Goal: Information Seeking & Learning: Learn about a topic

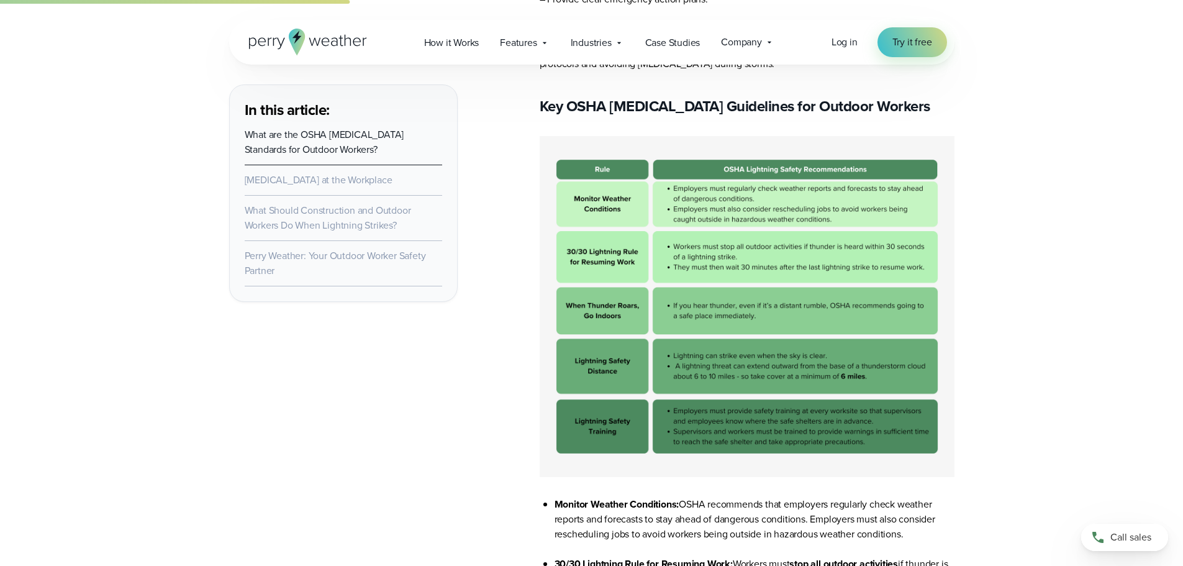
scroll to position [1863, 0]
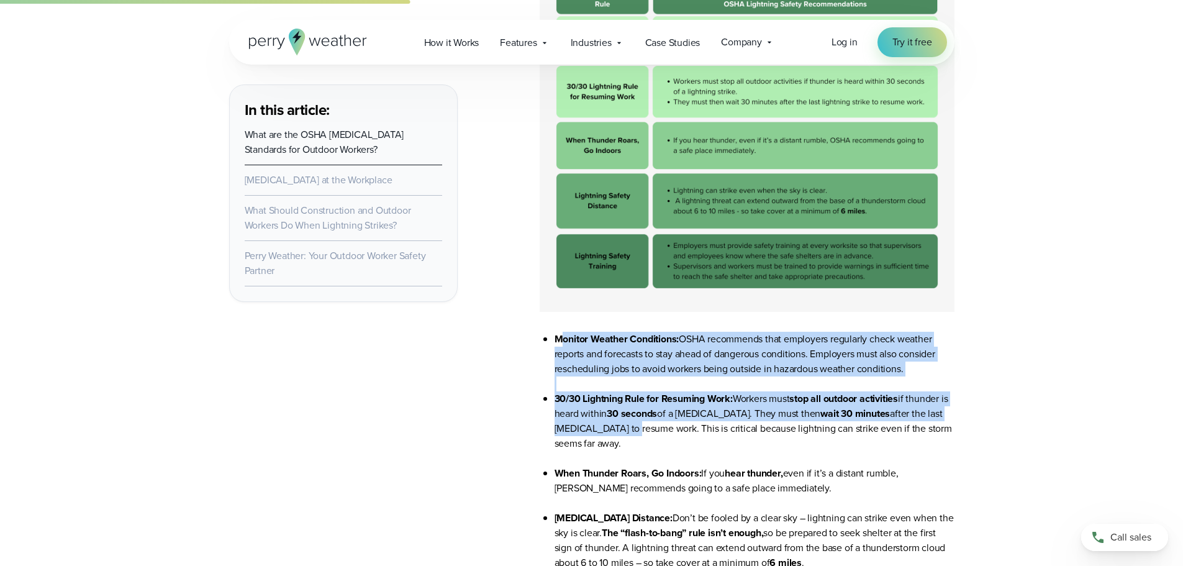
drag, startPoint x: 560, startPoint y: 337, endPoint x: 620, endPoint y: 429, distance: 109.6
click at [619, 429] on ul "Monitor Weather Conditions: OSHA recommends that employers regularly check weat…" at bounding box center [747, 488] width 415 height 313
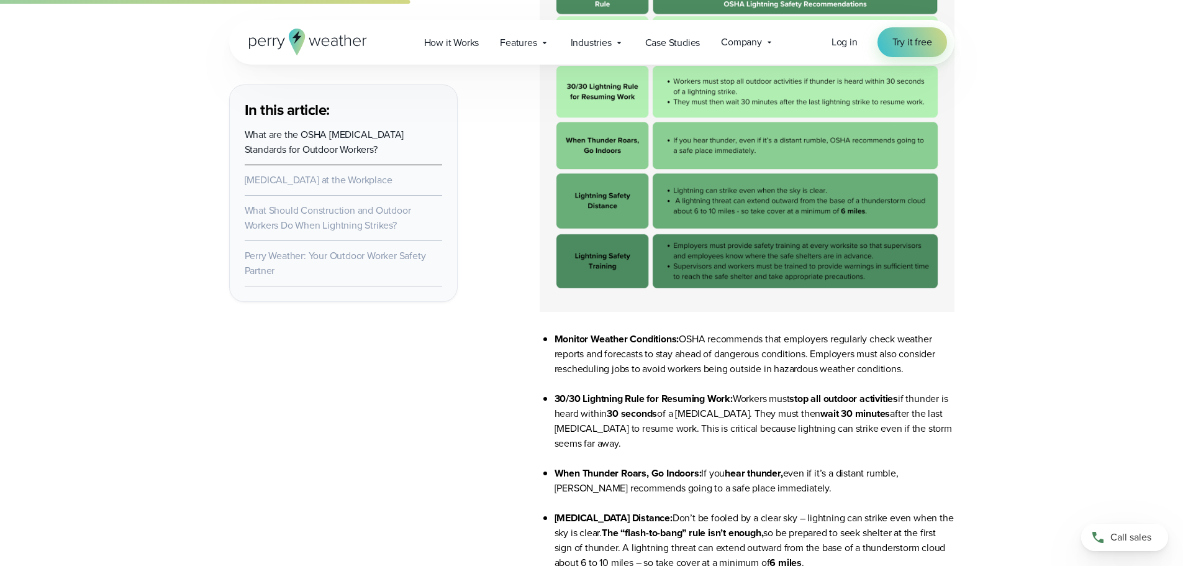
click at [552, 344] on ul "Monitor Weather Conditions: OSHA recommends that employers regularly check weat…" at bounding box center [747, 488] width 415 height 313
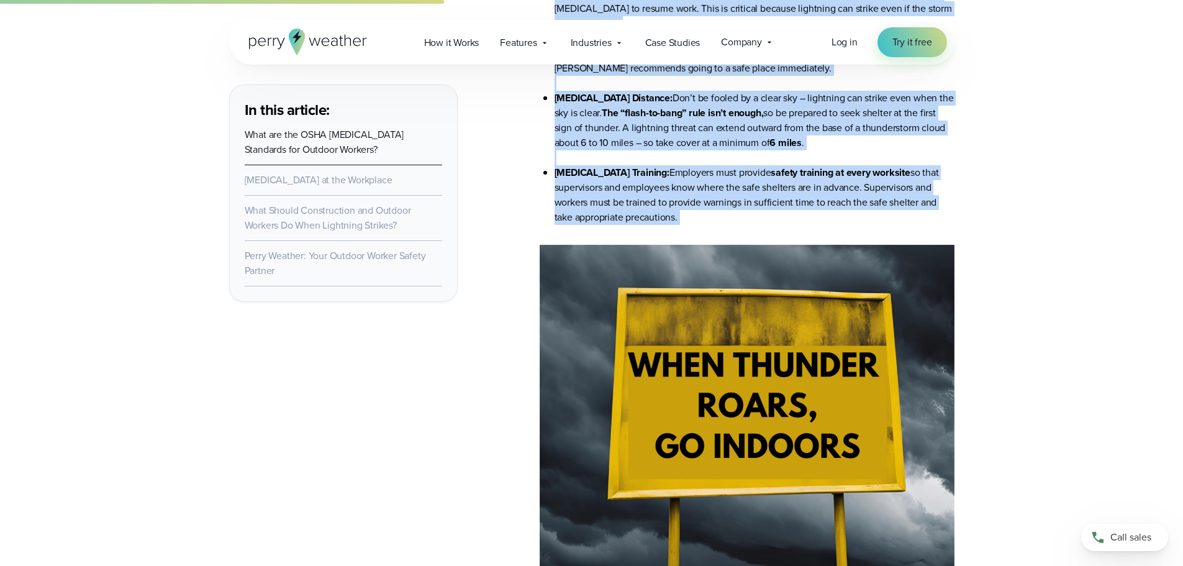
scroll to position [2316, 0]
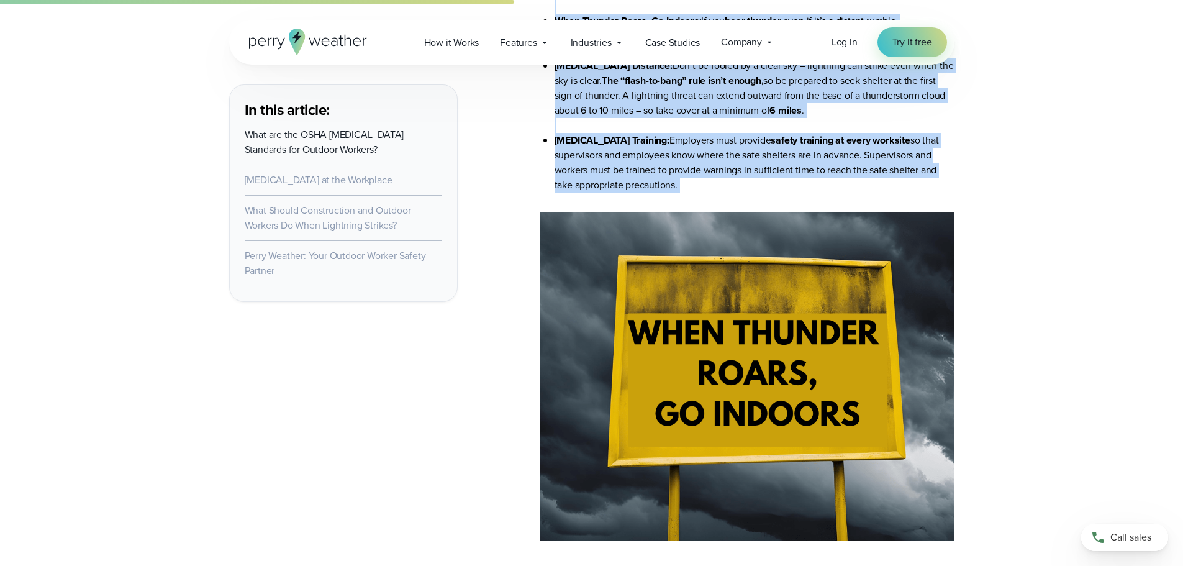
drag, startPoint x: 555, startPoint y: 344, endPoint x: 670, endPoint y: 166, distance: 211.1
click at [689, 185] on ul "Monitor Weather Conditions: OSHA recommends that employers regularly check weat…" at bounding box center [747, 35] width 415 height 313
copy ul "Monitor Weather Conditions: OSHA recommends that employers regularly check weat…"
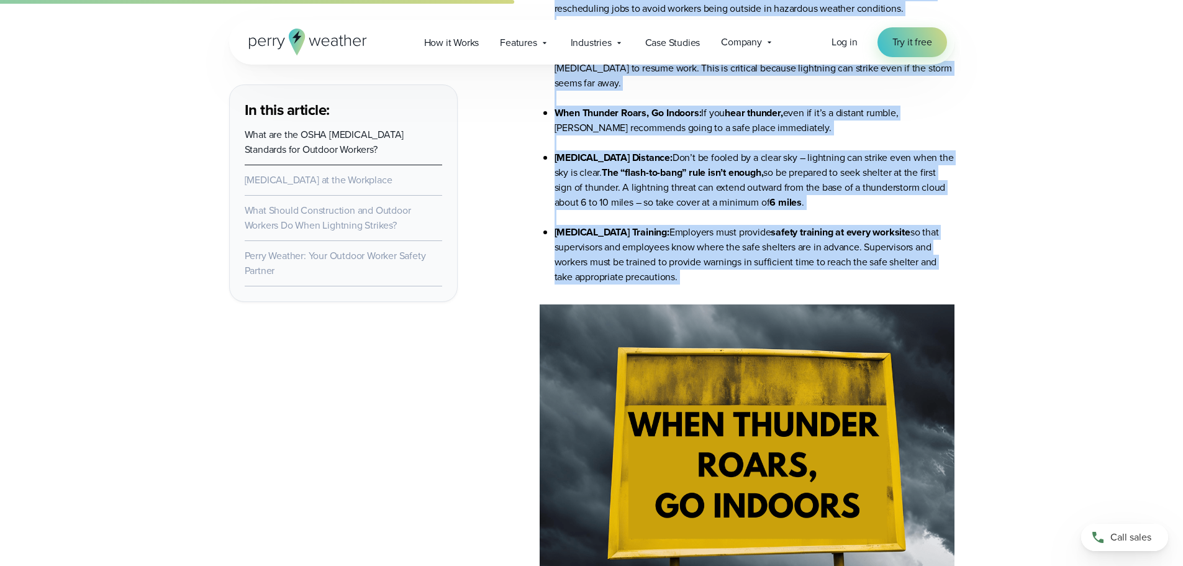
scroll to position [2067, 0]
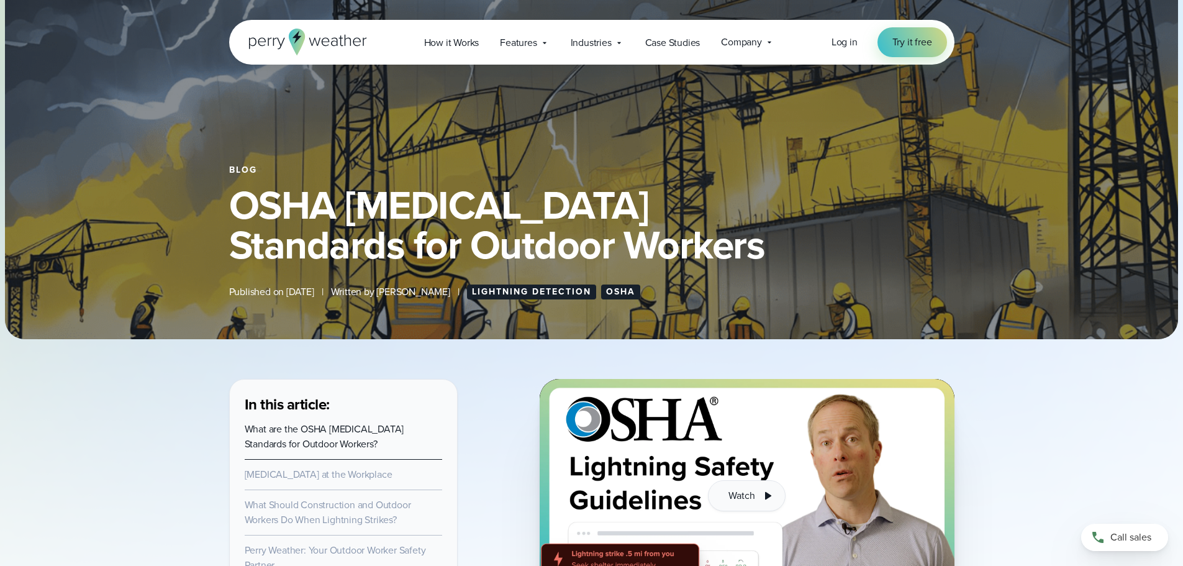
scroll to position [62, 0]
